Goal: Information Seeking & Learning: Check status

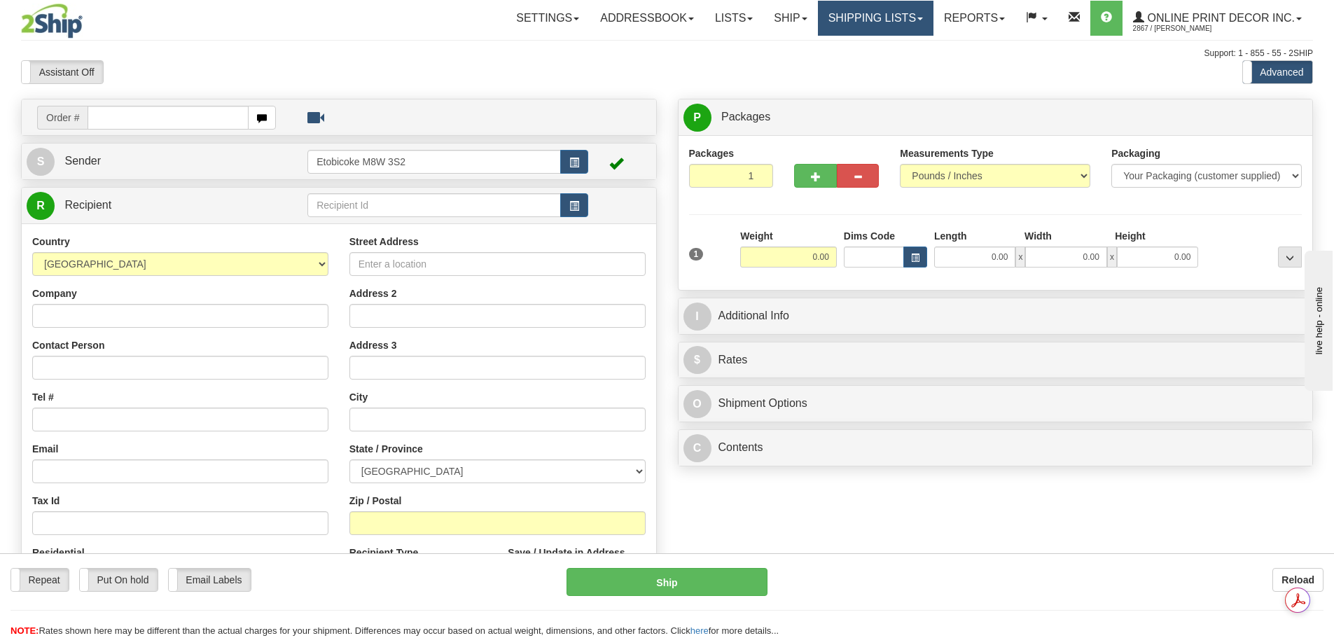
drag, startPoint x: 140, startPoint y: 123, endPoint x: 867, endPoint y: 28, distance: 733.3
click at [867, 28] on link "Shipping lists" at bounding box center [876, 18] width 116 height 35
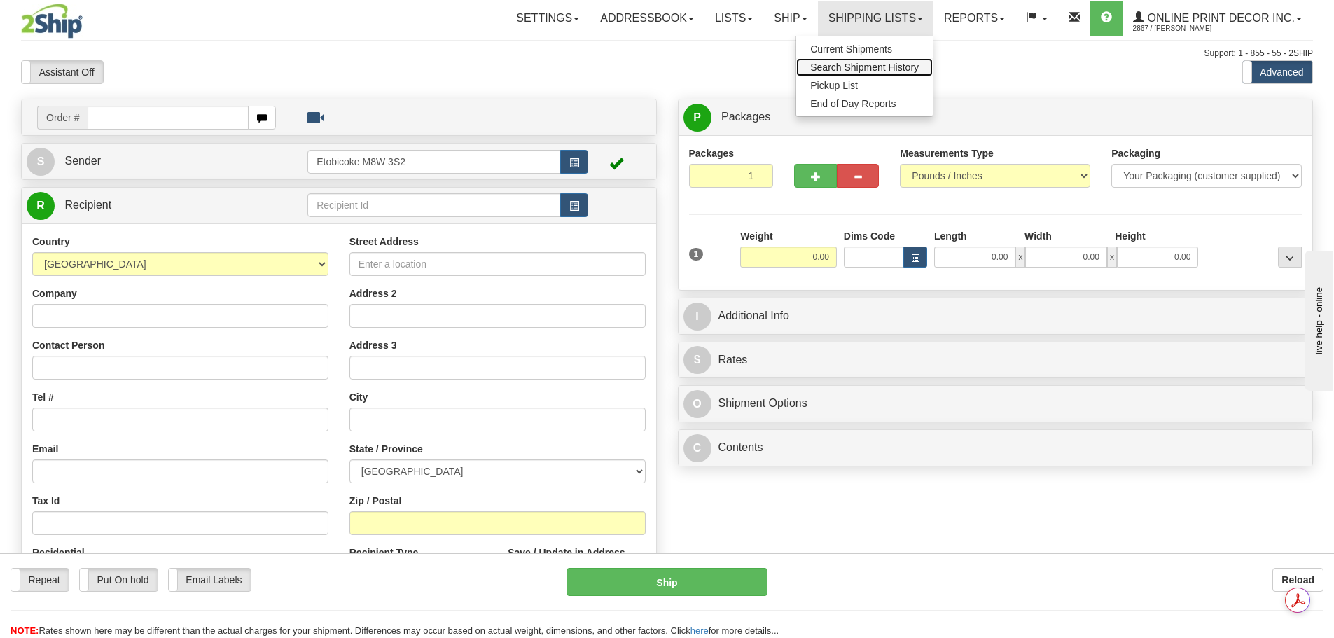
click at [874, 62] on span "Search Shipment History" at bounding box center [864, 67] width 109 height 11
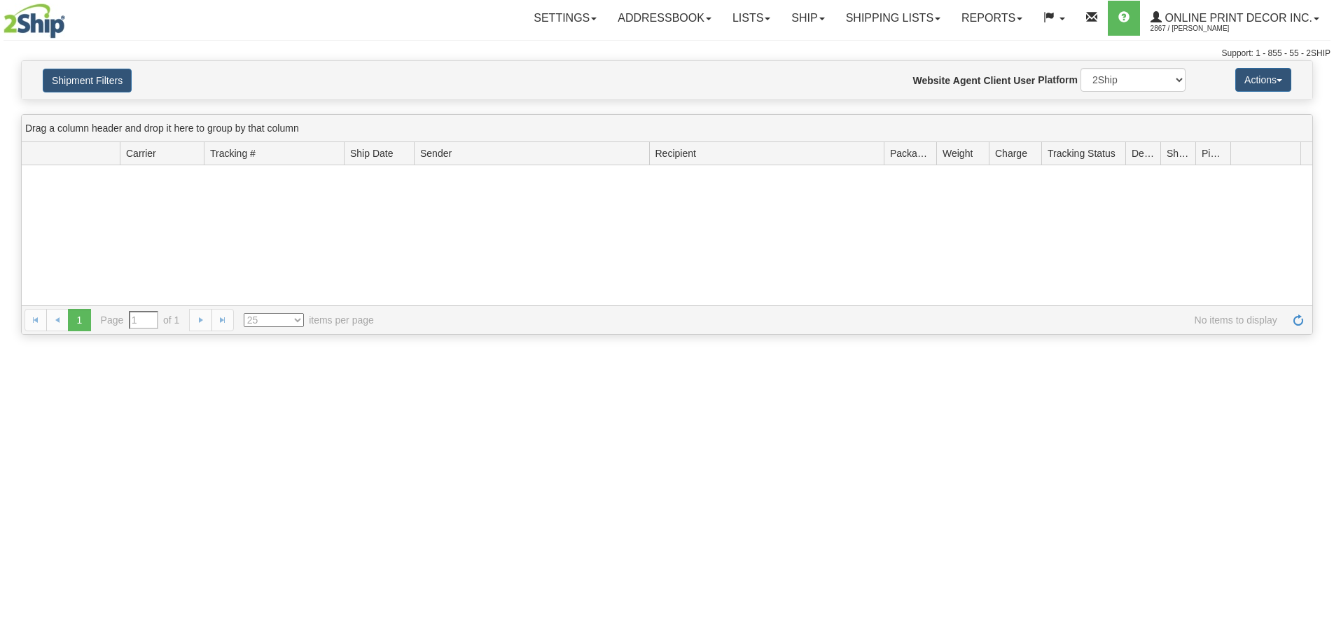
type input "From 08/25/2025 To 08/26/2025"
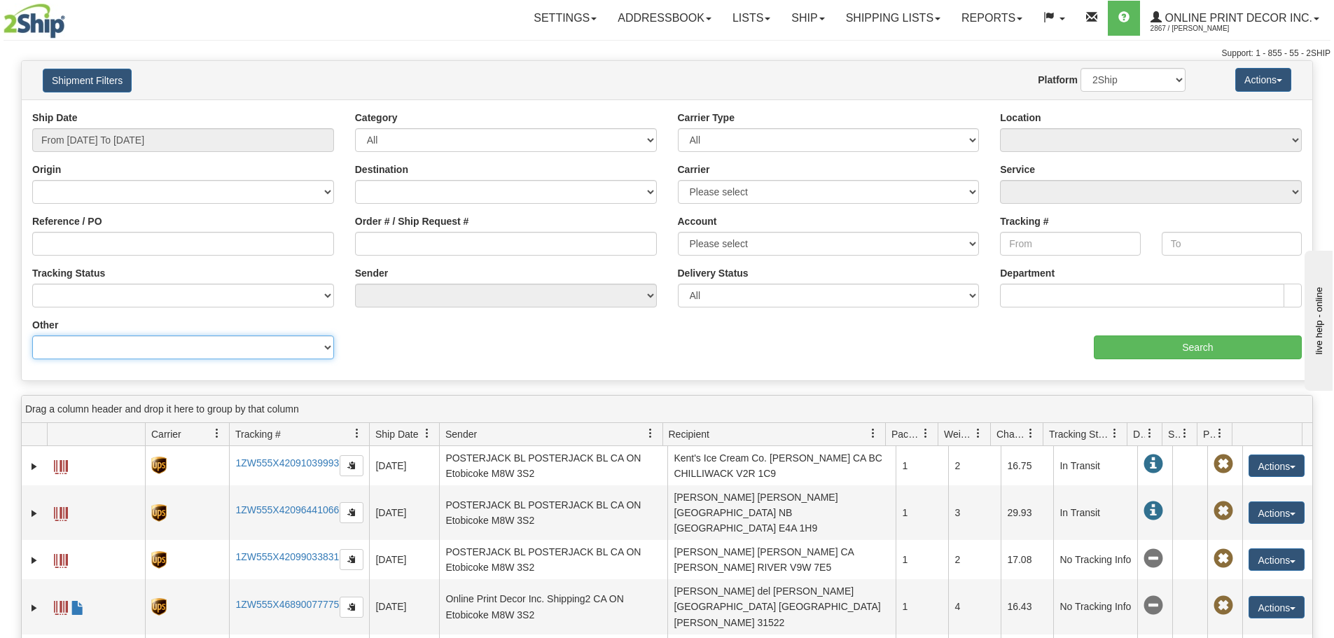
click at [77, 349] on select "Billing Account # Billing Type BOL # (LTL) Commodity Or Documents Consolidation…" at bounding box center [183, 348] width 302 height 24
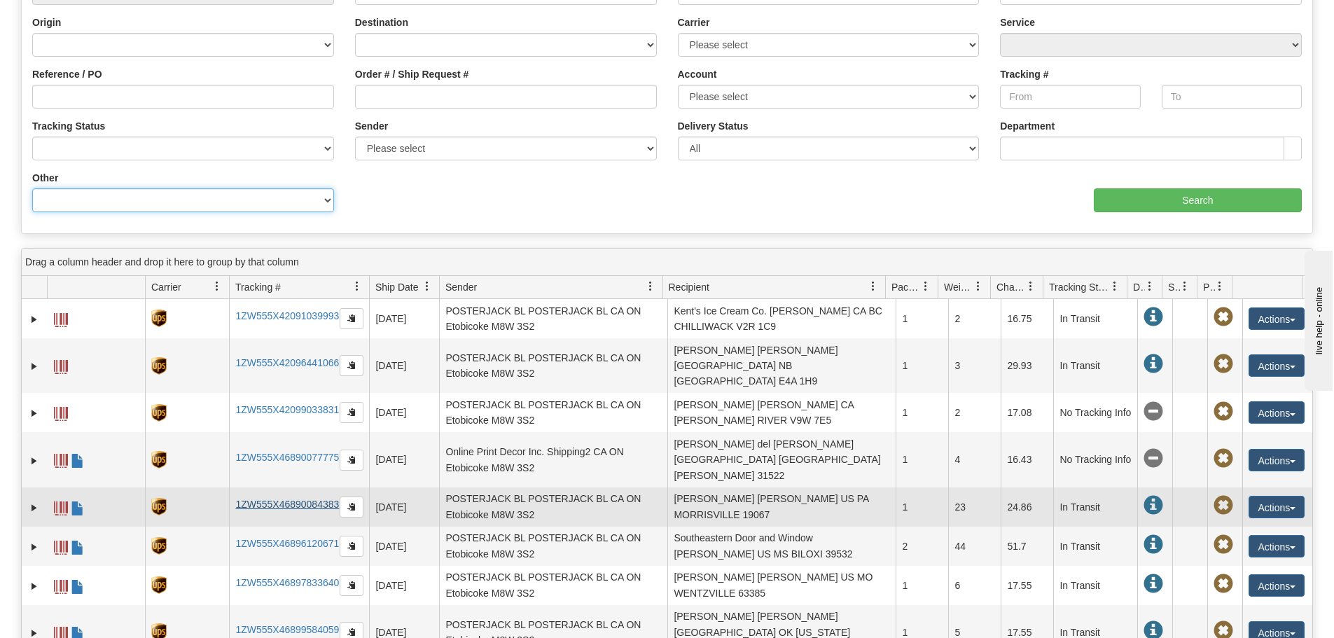
scroll to position [70, 0]
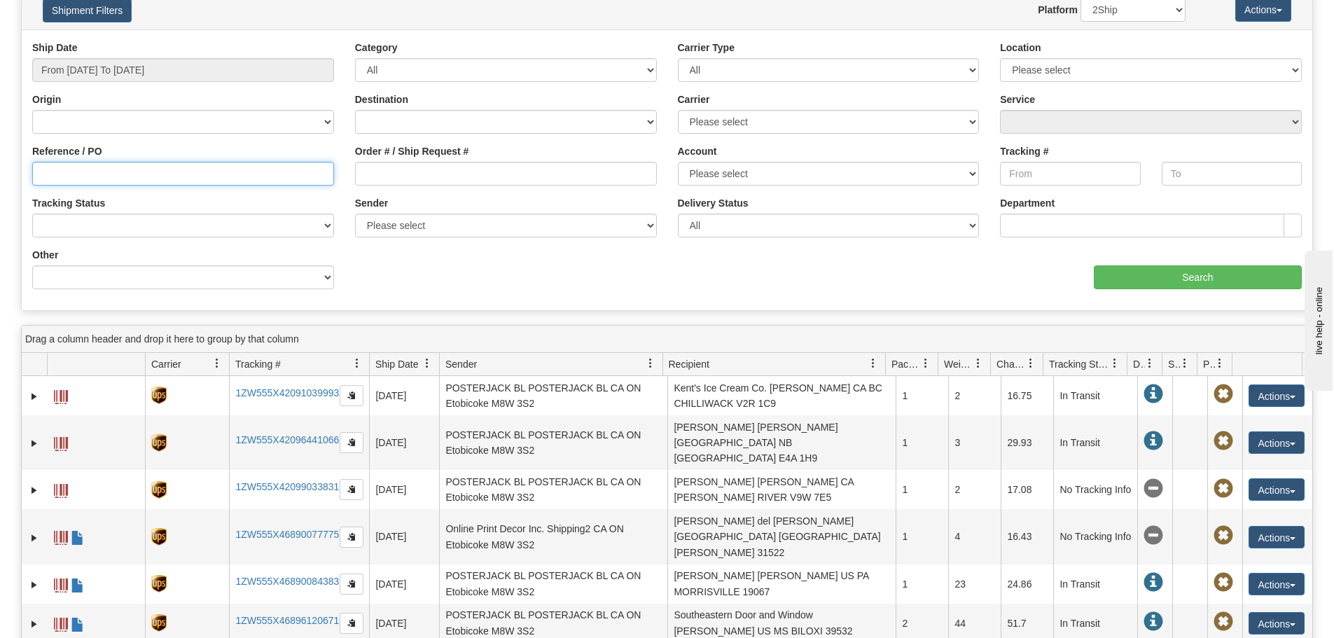
click at [99, 172] on input "Reference / PO" at bounding box center [183, 174] width 302 height 24
paste input "420218"
click at [42, 165] on input "420218" at bounding box center [183, 174] width 302 height 24
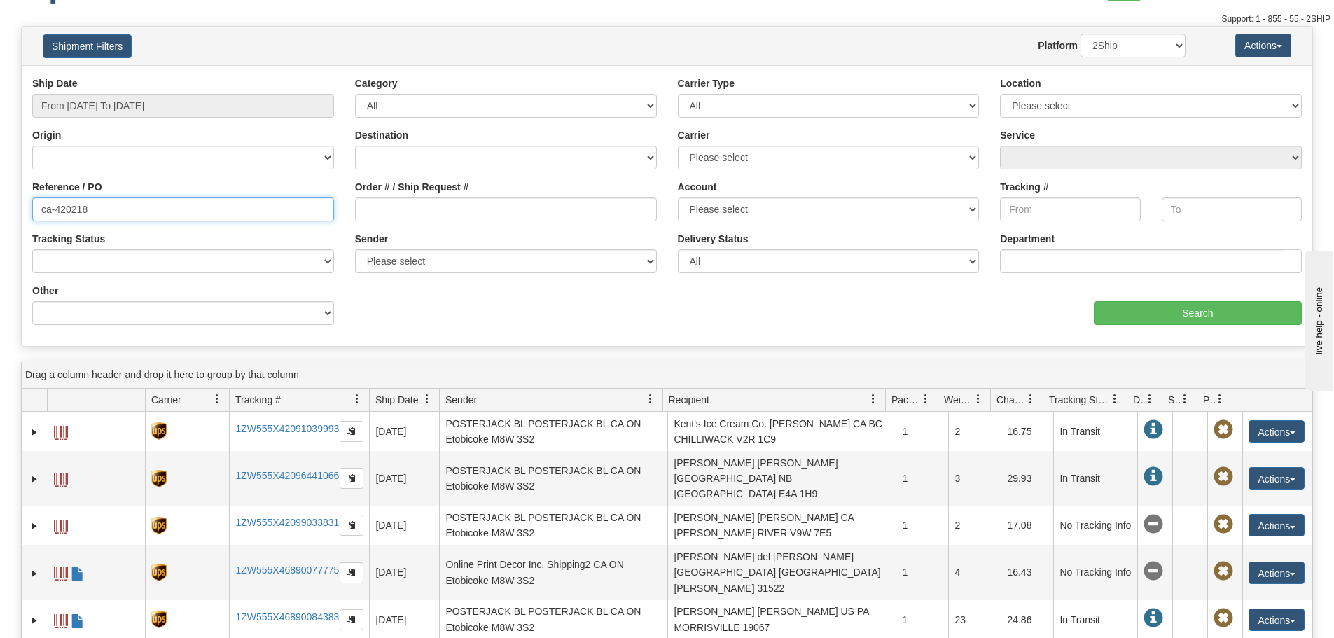
scroll to position [0, 0]
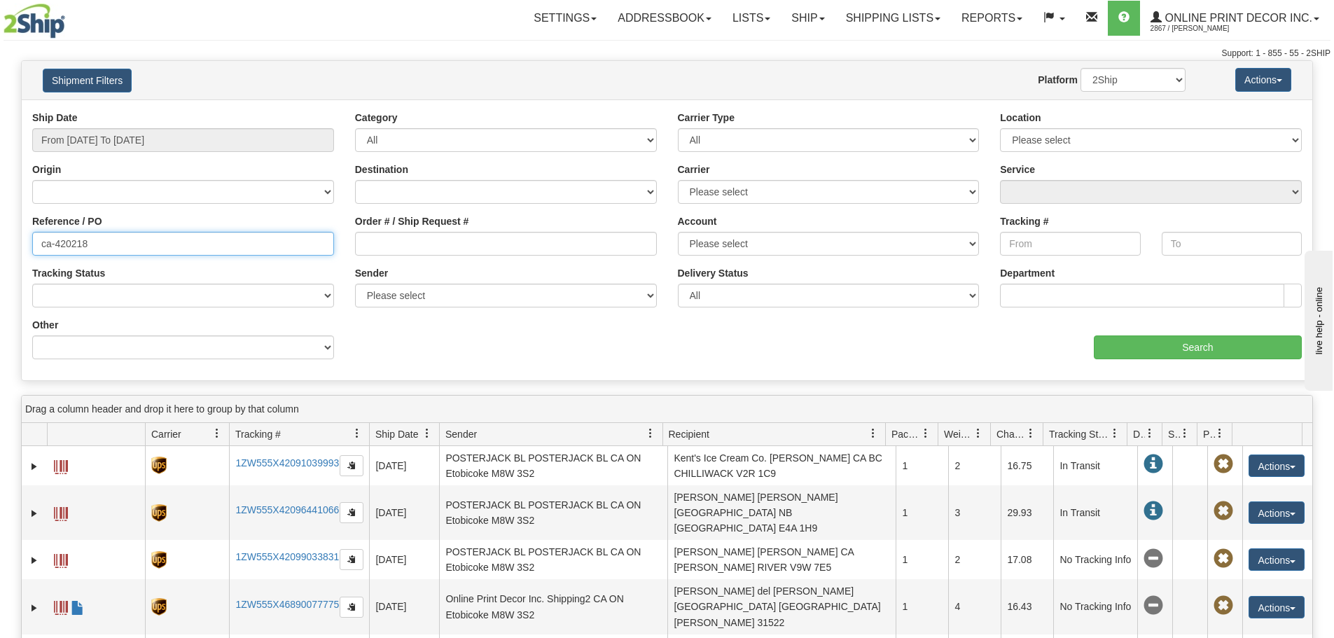
type input "ca-420218"
drag, startPoint x: 191, startPoint y: 160, endPoint x: 190, endPoint y: 149, distance: 10.5
click at [191, 155] on div "Ship Date From 08/25/2025 To 08/26/2025" at bounding box center [183, 137] width 323 height 52
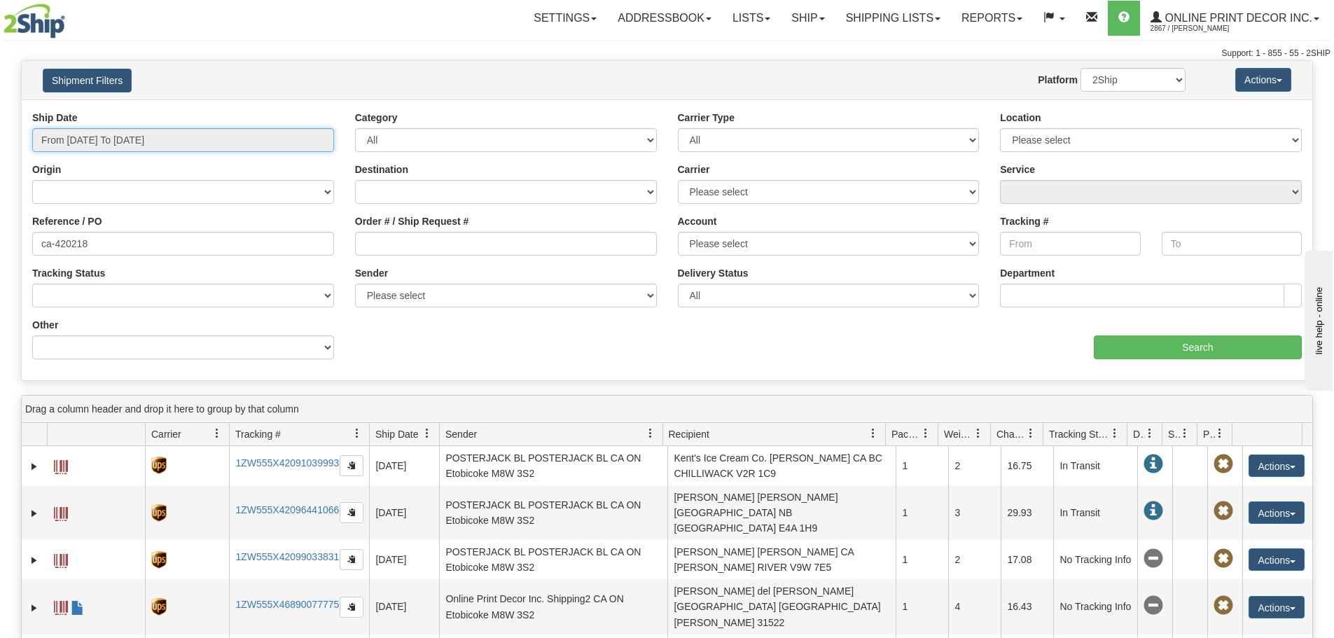
click at [190, 148] on input "From 08/25/2025 To 08/26/2025" at bounding box center [183, 140] width 302 height 24
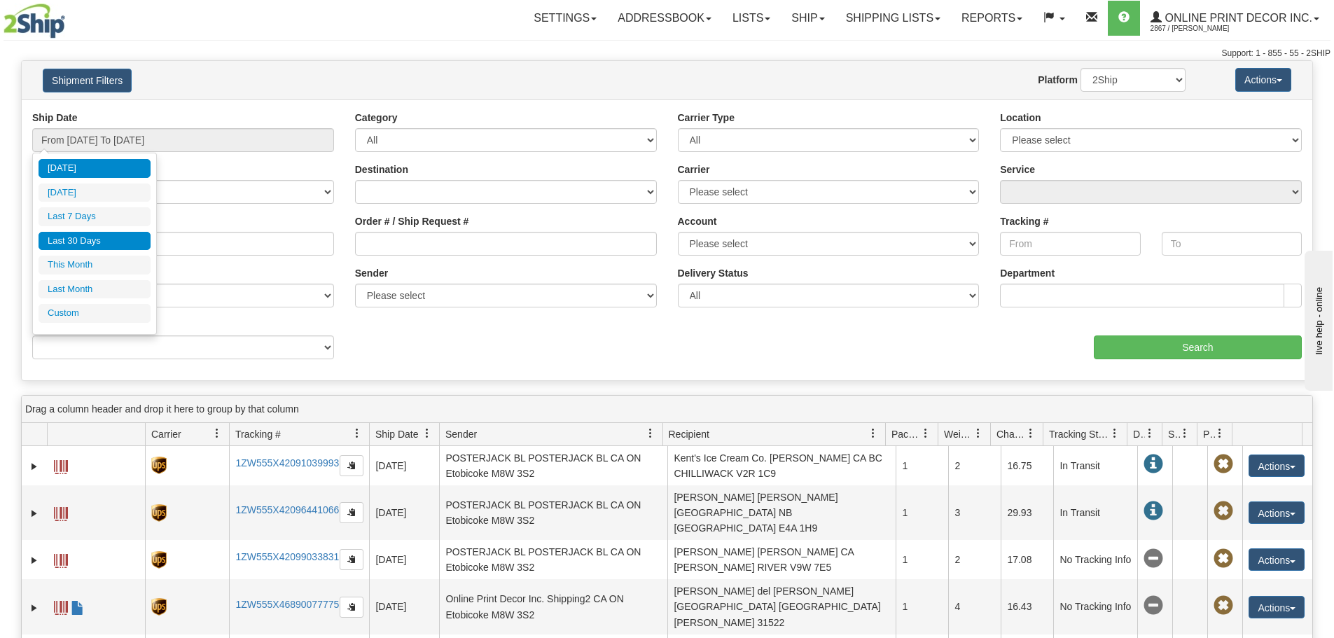
click at [122, 242] on li "Last 30 Days" at bounding box center [95, 241] width 112 height 19
type input "From 07/28/2025 To 08/26/2025"
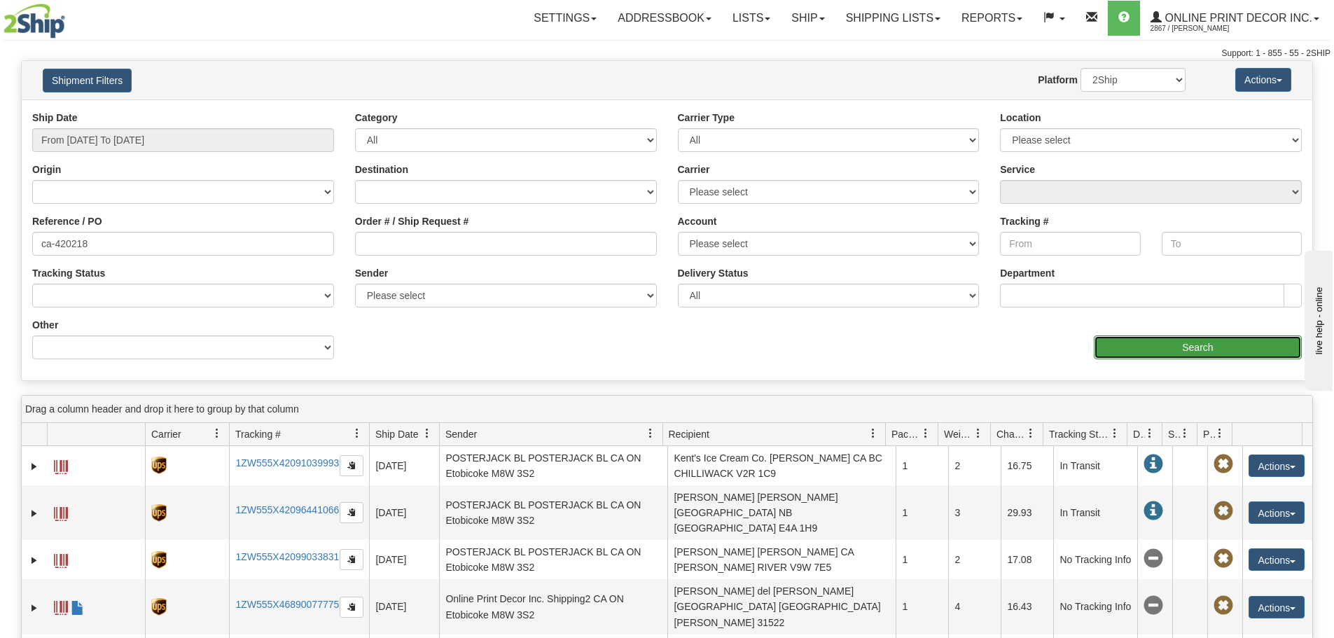
click at [1153, 349] on input "Search" at bounding box center [1198, 348] width 208 height 24
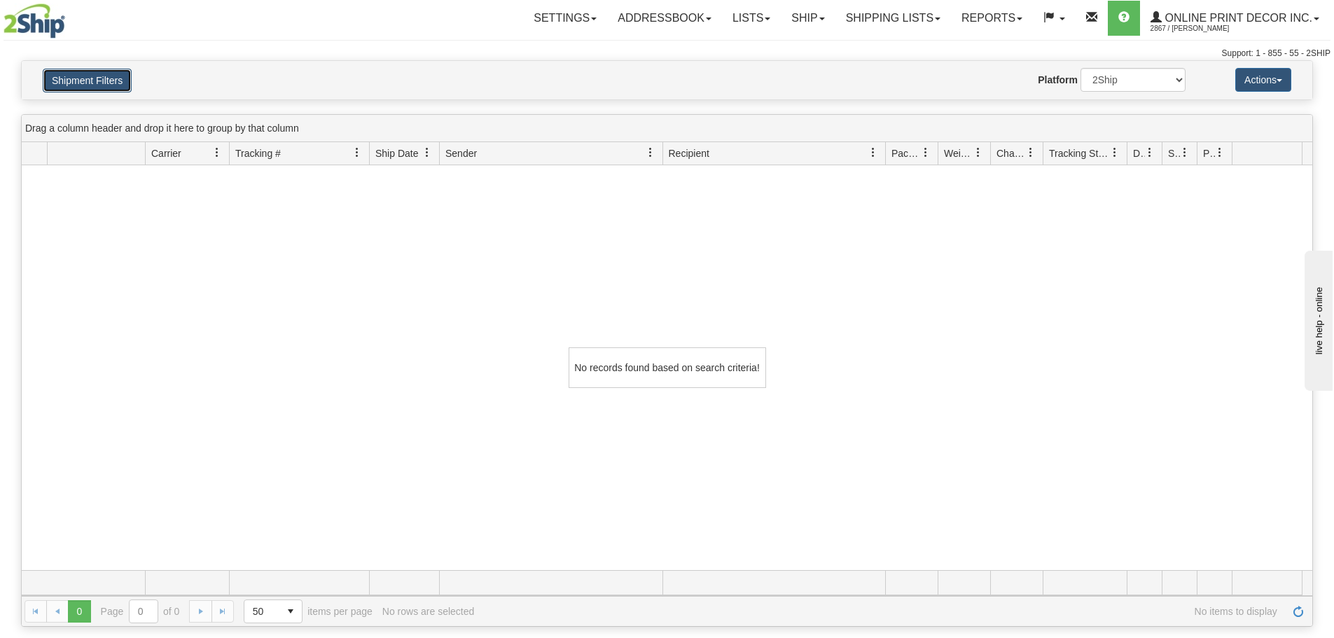
click at [99, 88] on button "Shipment Filters" at bounding box center [87, 81] width 89 height 24
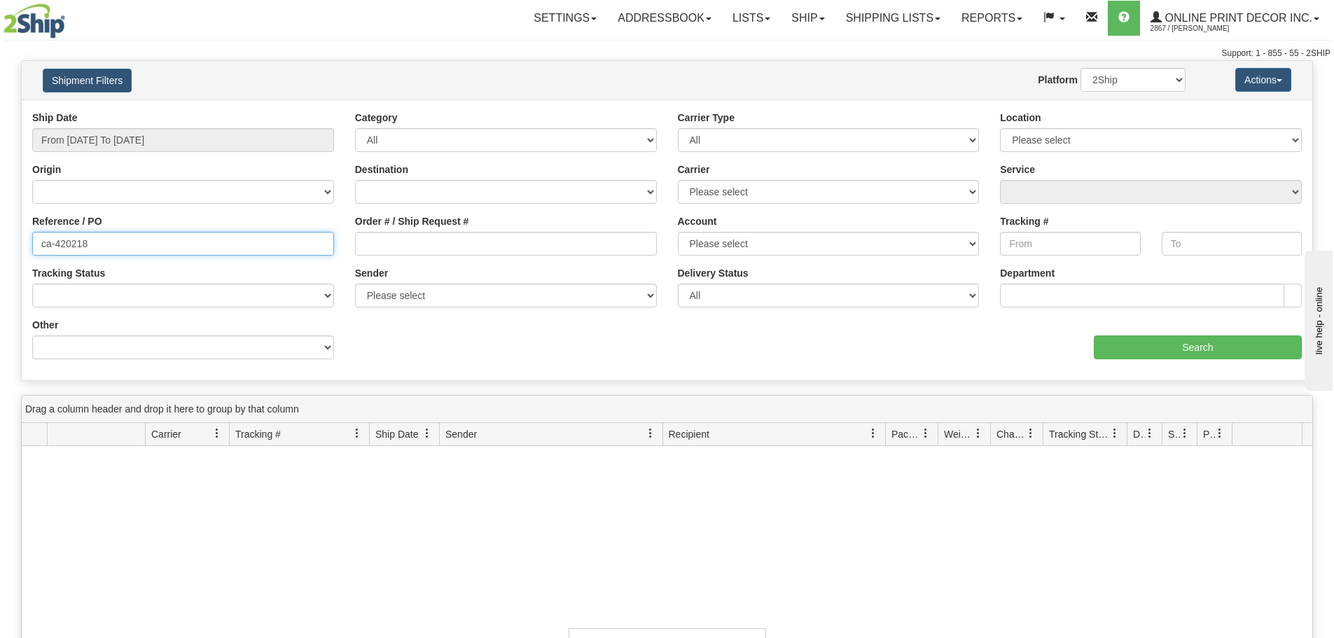
click at [162, 238] on input "ca-420218" at bounding box center [183, 244] width 302 height 24
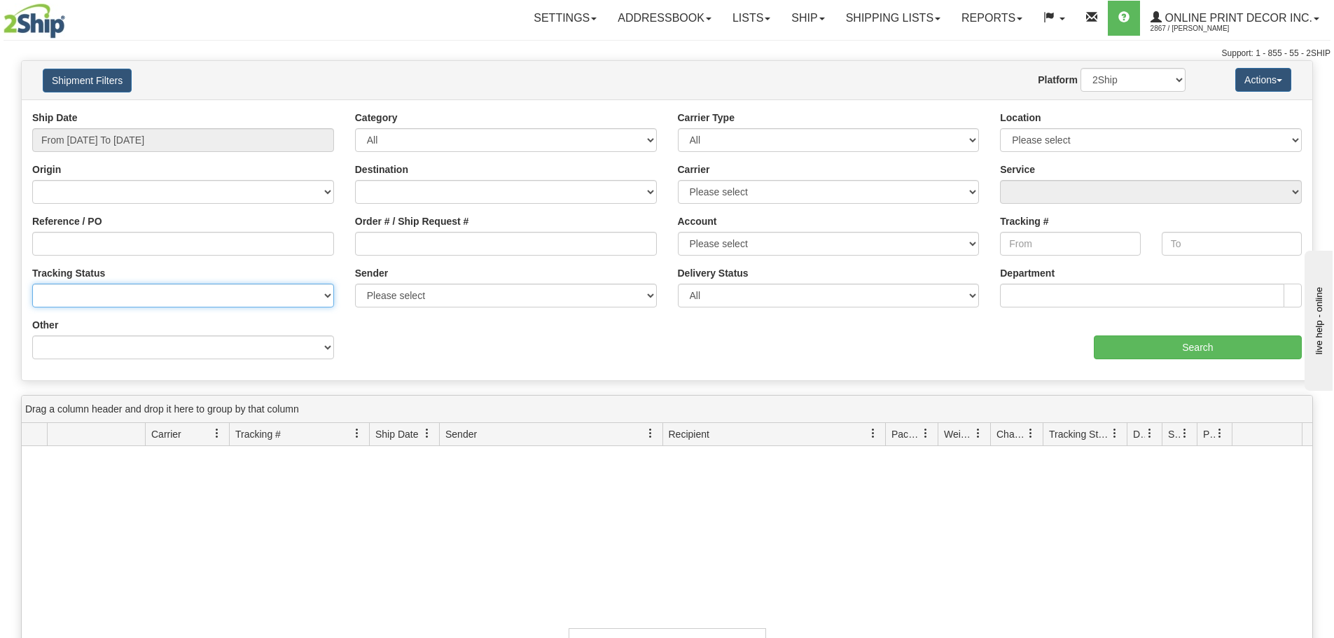
click at [90, 289] on select "No Tracking Info Delivered In Transit Out For Delivery Exception Partial Delive…" at bounding box center [183, 296] width 302 height 24
click at [99, 292] on select "No Tracking Info Delivered In Transit Out For Delivery Exception Partial Delive…" at bounding box center [183, 296] width 302 height 24
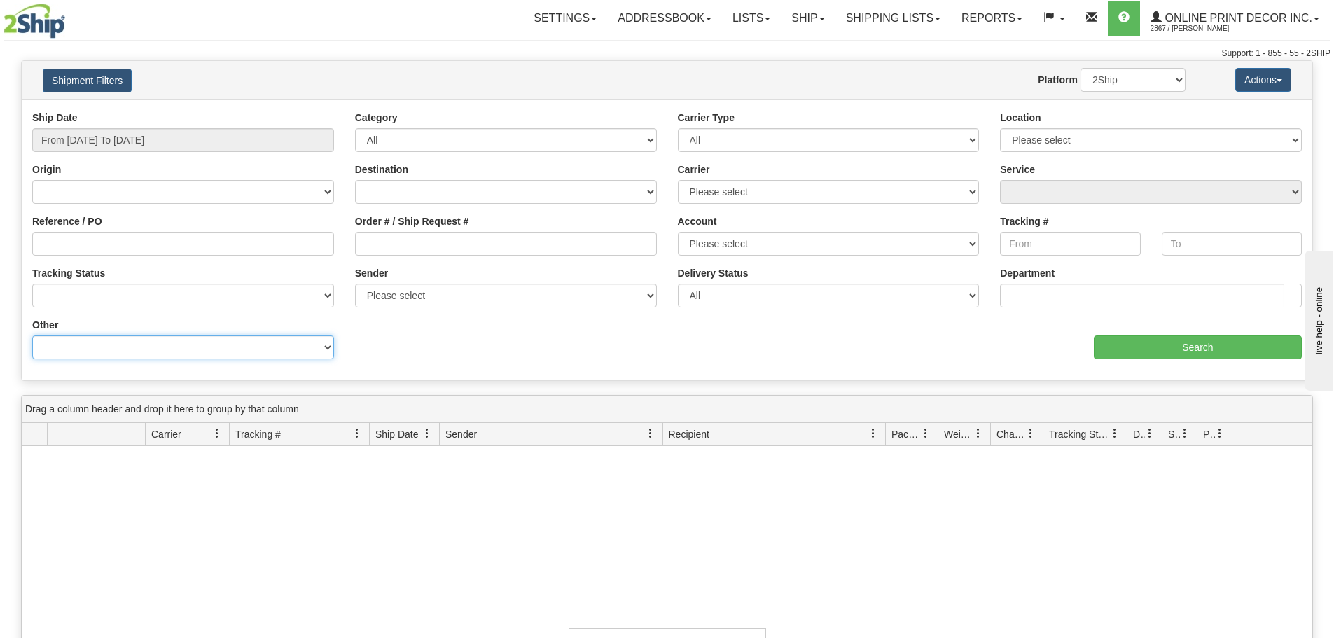
click at [93, 350] on select "Billing Account # Billing Type BOL # (LTL) Commodity Or Documents Consolidation…" at bounding box center [183, 348] width 302 height 24
select select "Recipient_ZIP"
click at [32, 336] on select "Billing Account # Billing Type BOL # (LTL) Commodity Or Documents Consolidation…" at bounding box center [183, 348] width 302 height 24
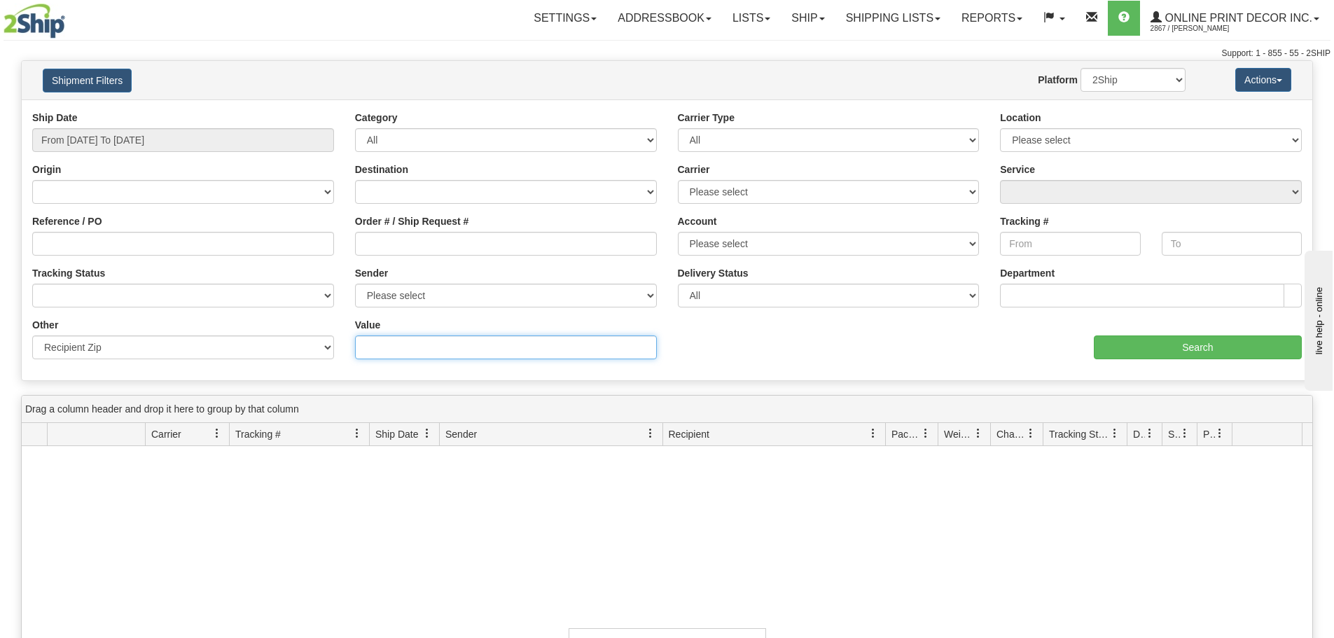
click at [399, 341] on input "Value" at bounding box center [506, 348] width 302 height 24
type input "v"
click at [1252, 356] on input "Search" at bounding box center [1198, 348] width 208 height 24
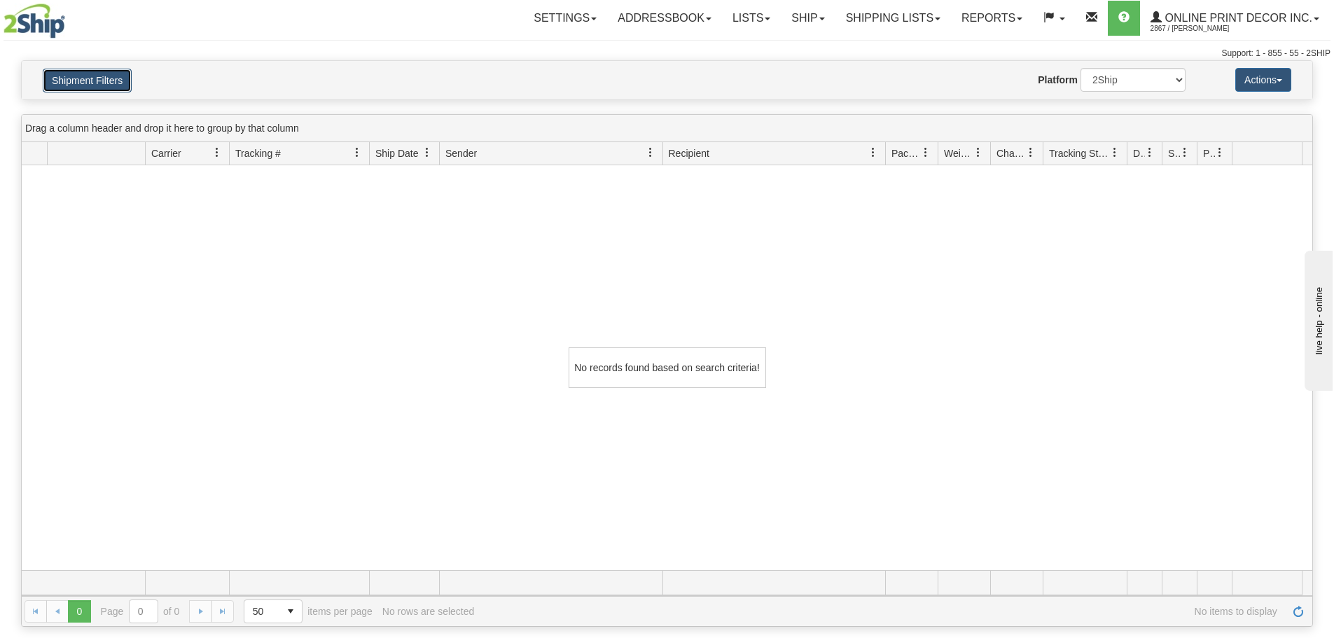
click at [57, 85] on button "Shipment Filters" at bounding box center [87, 81] width 89 height 24
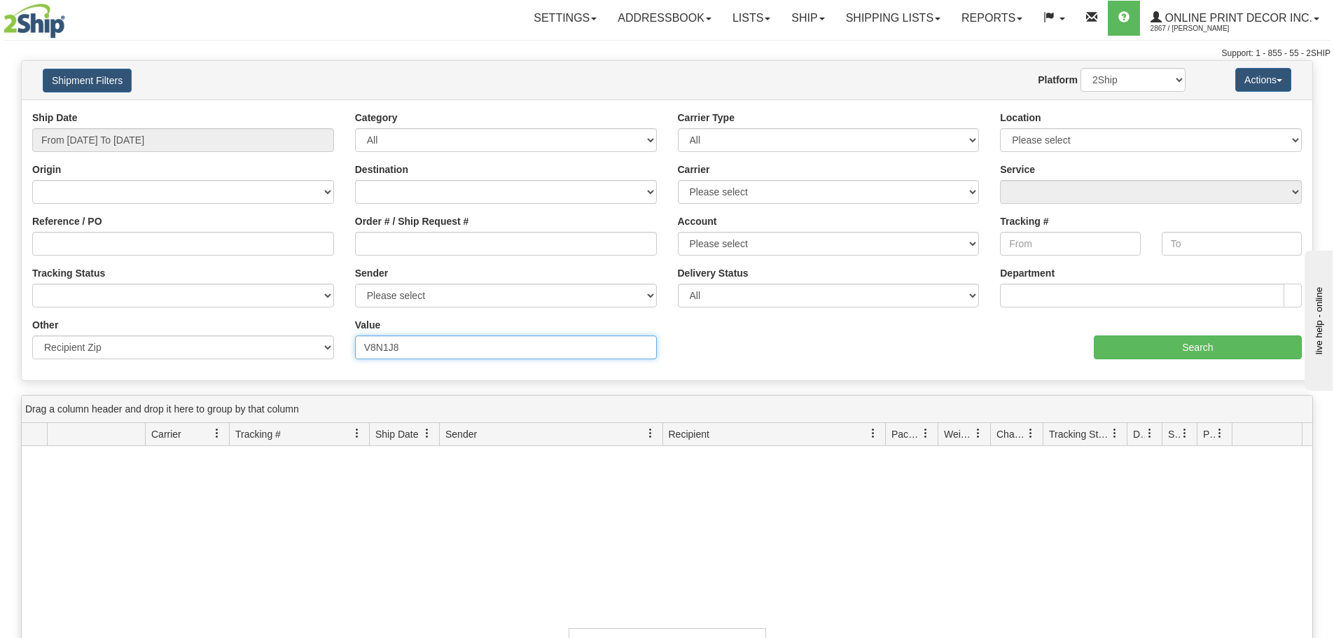
click at [378, 347] on input "V8N1J8" at bounding box center [506, 348] width 302 height 24
click at [382, 347] on input "V8N1J8" at bounding box center [506, 348] width 302 height 24
click at [1112, 342] on input "Search" at bounding box center [1198, 348] width 208 height 24
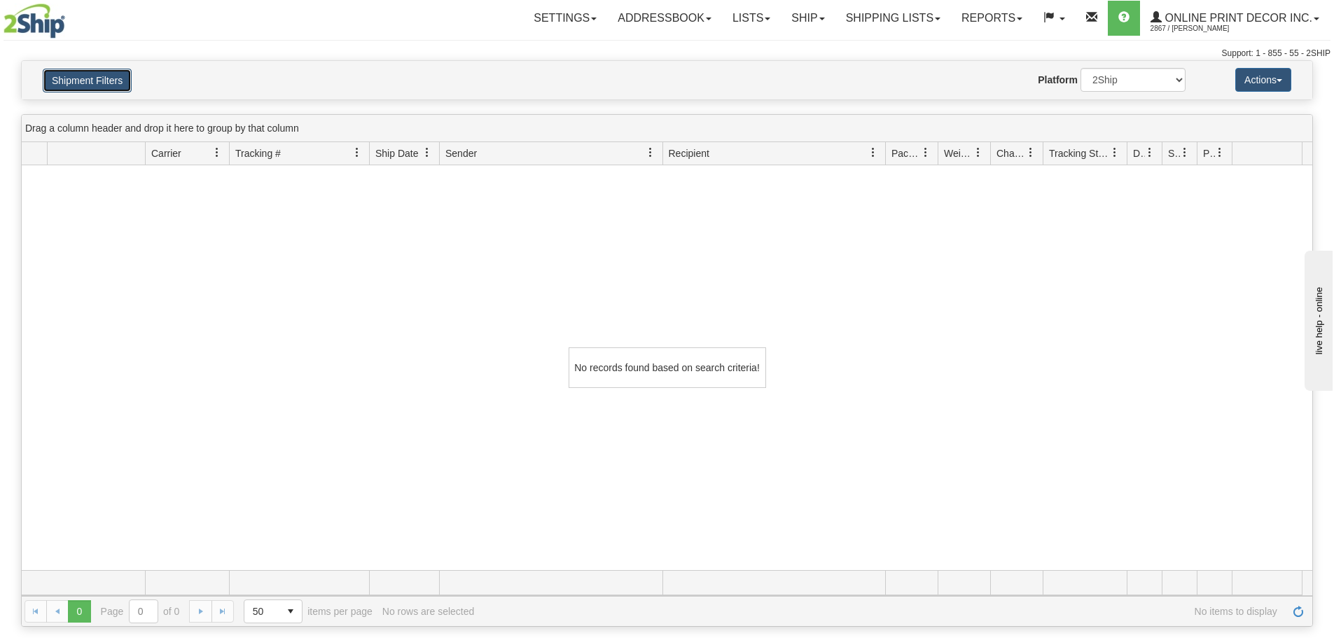
click at [106, 81] on button "Shipment Filters" at bounding box center [87, 81] width 89 height 24
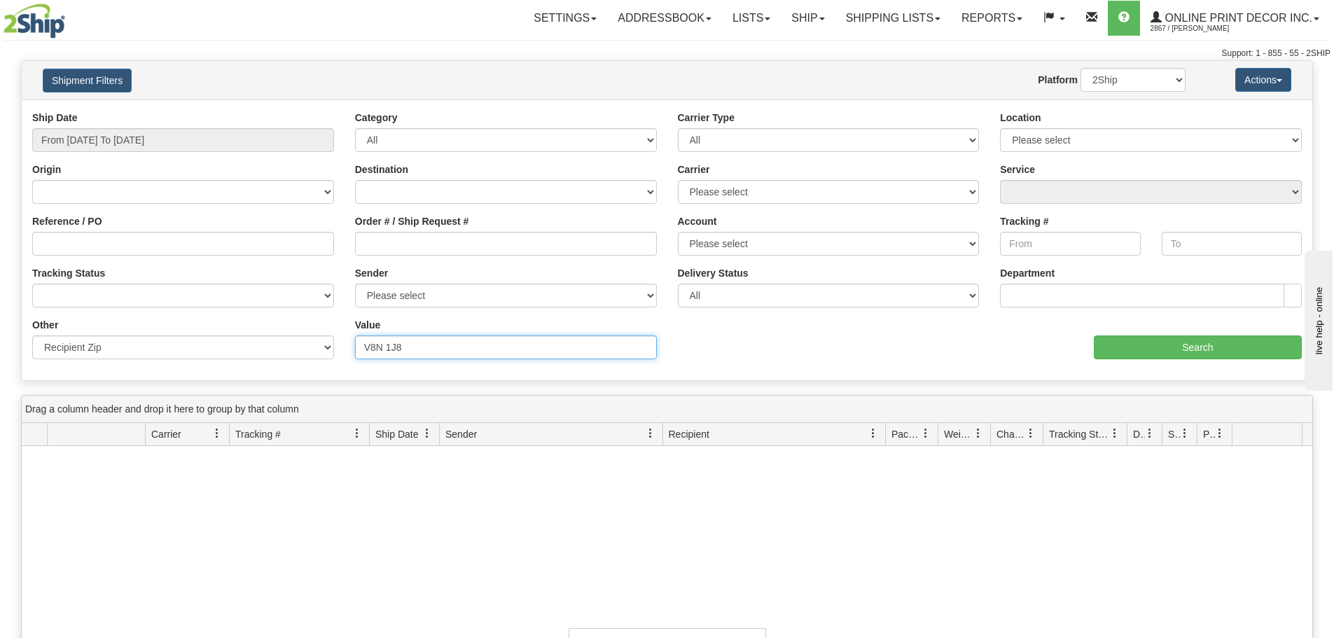
drag, startPoint x: 444, startPoint y: 352, endPoint x: 285, endPoint y: 325, distance: 161.3
click at [285, 318] on div "Other Billing Account # Billing Type BOL # (LTL) Commodity Or Documents Consoli…" at bounding box center [667, 318] width 1291 height 0
type input "V9S 5K1"
